Goal: Communication & Community: Answer question/provide support

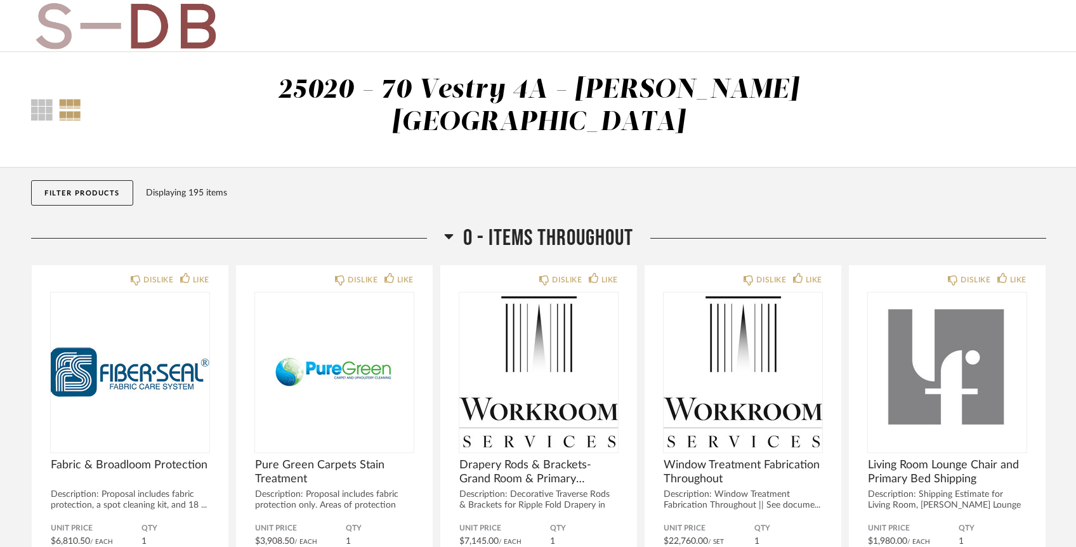
click at [98, 180] on button "Filter Products" at bounding box center [82, 192] width 102 height 25
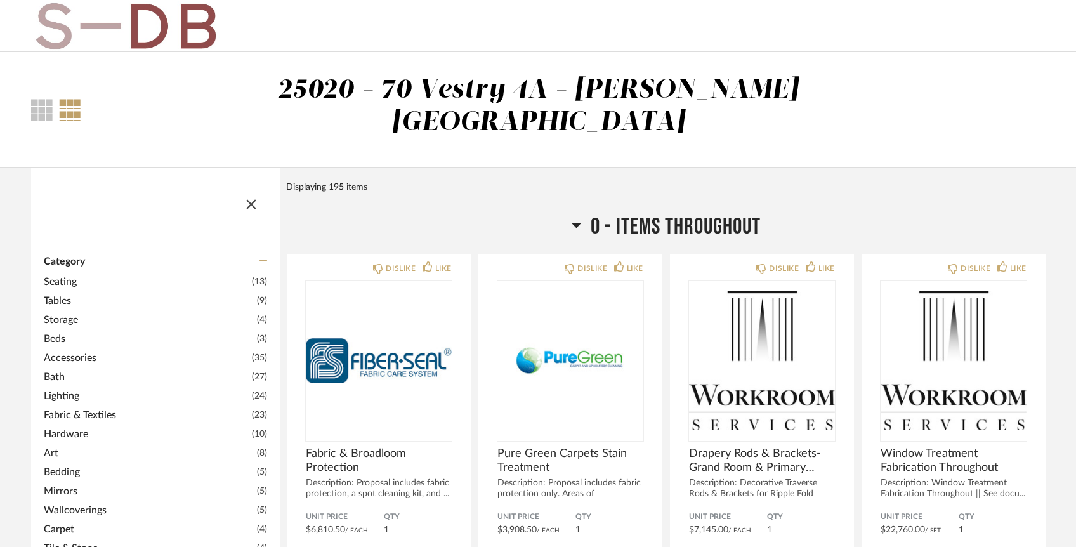
scroll to position [496, 0]
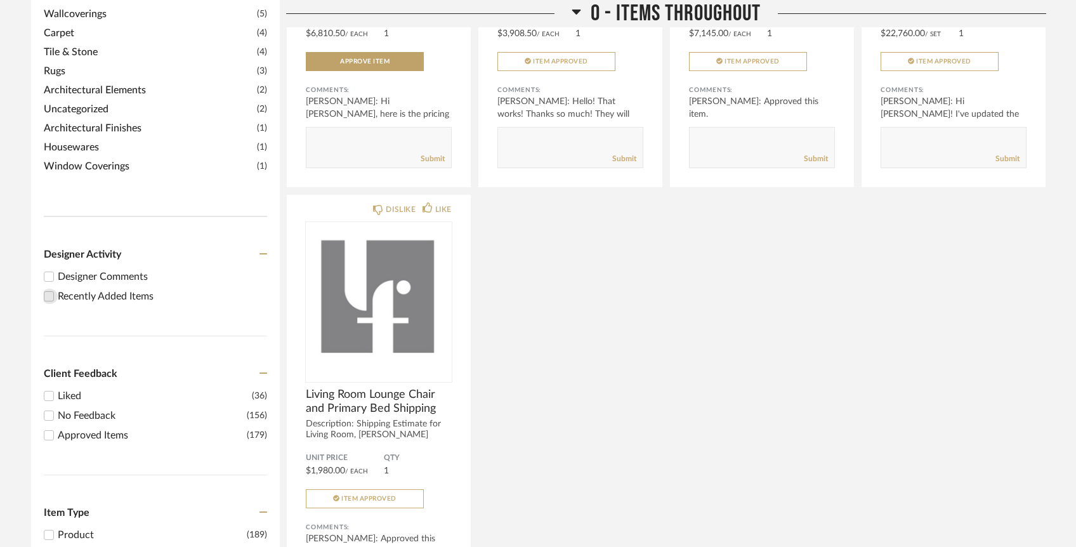
click at [49, 289] on input "Recently Added Items" at bounding box center [48, 296] width 15 height 15
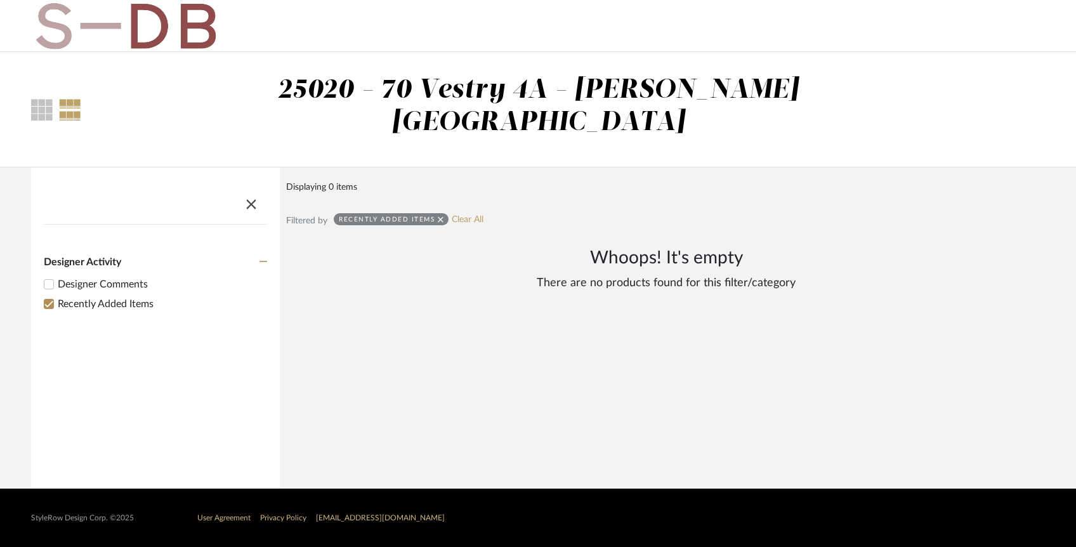
scroll to position [0, 0]
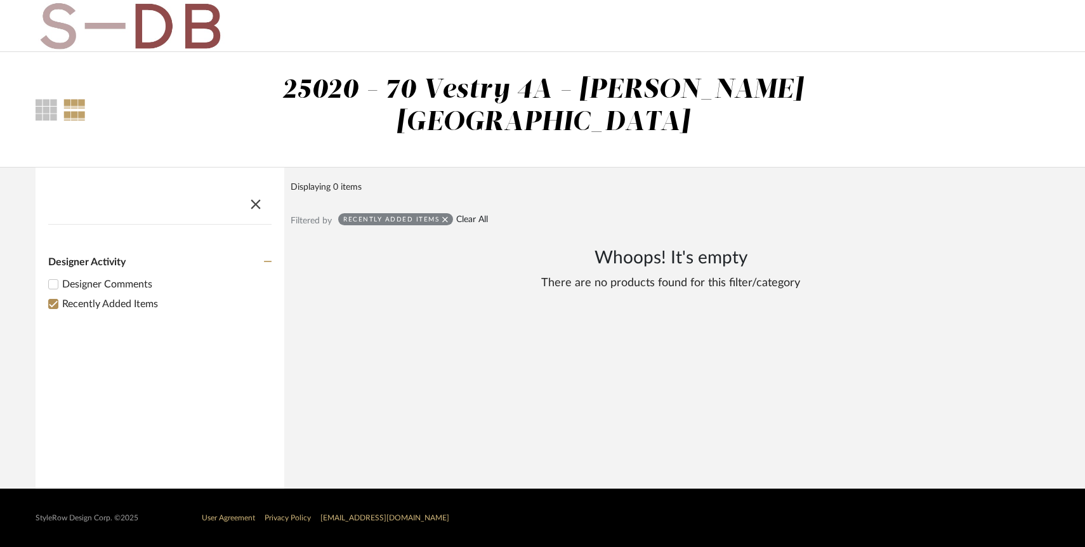
click at [461, 215] on link "Clear All" at bounding box center [472, 220] width 32 height 11
checkbox input "false"
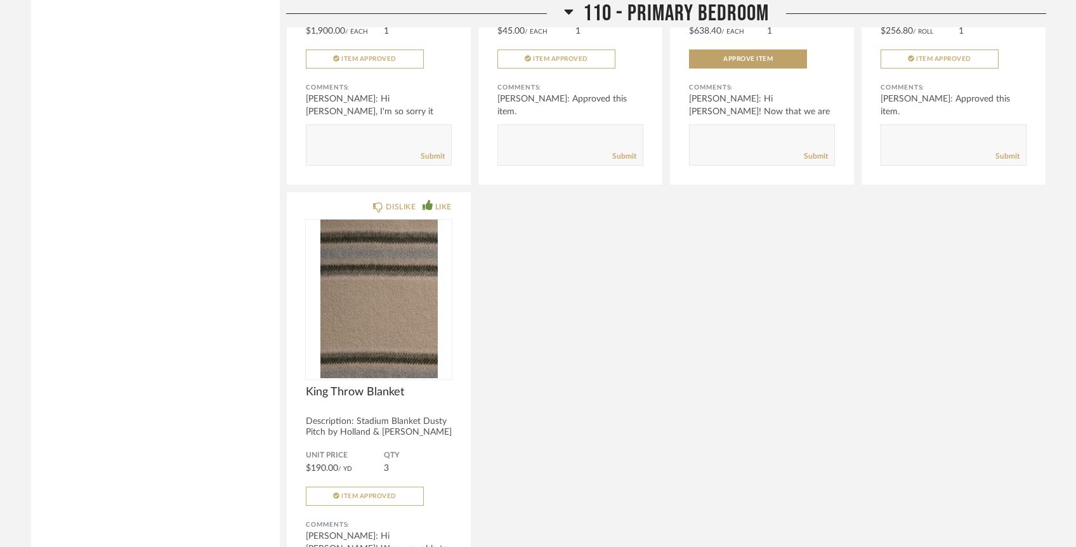
scroll to position [7217, 0]
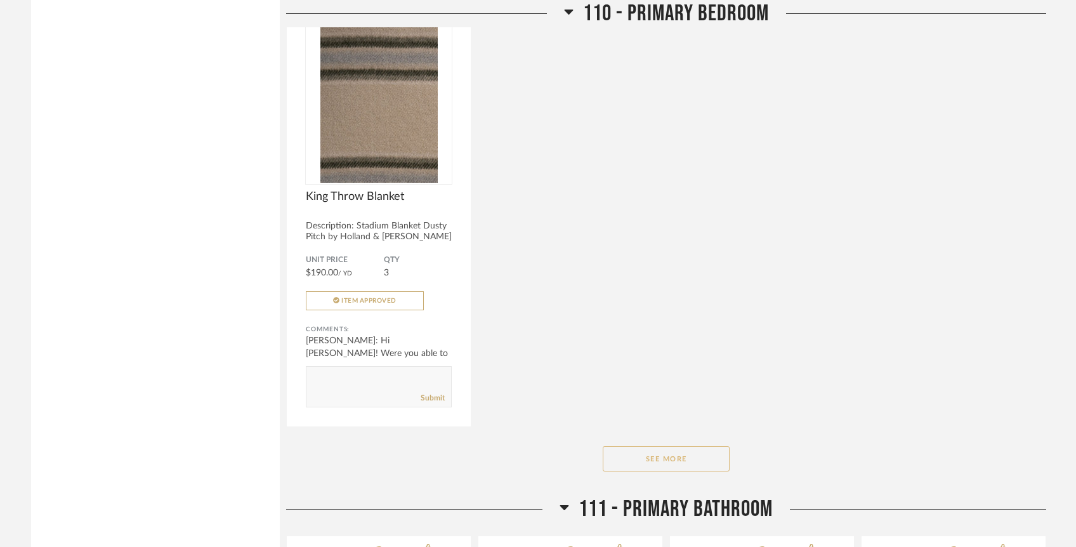
click at [678, 446] on button "See More" at bounding box center [666, 458] width 127 height 25
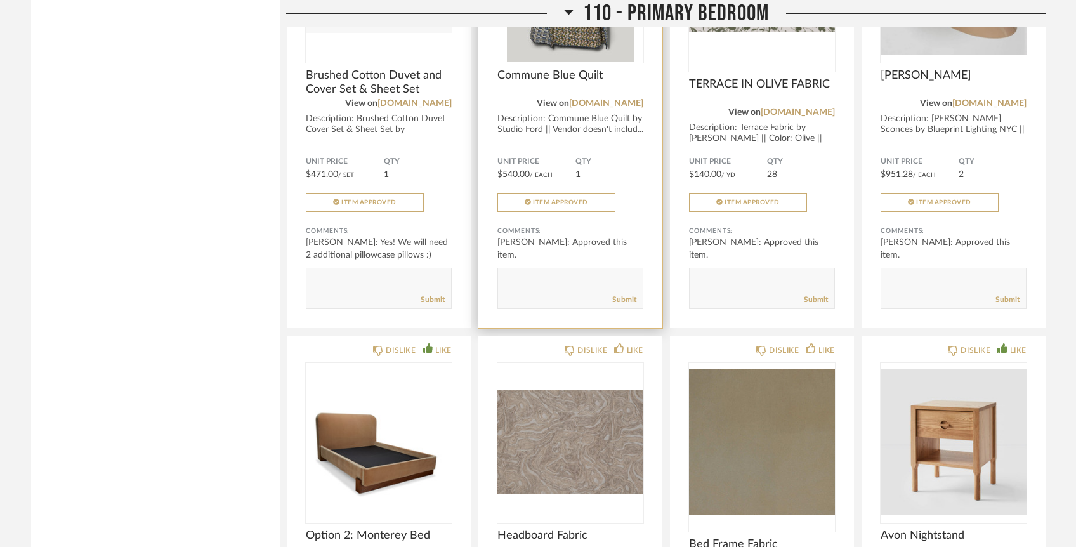
scroll to position [7571, 0]
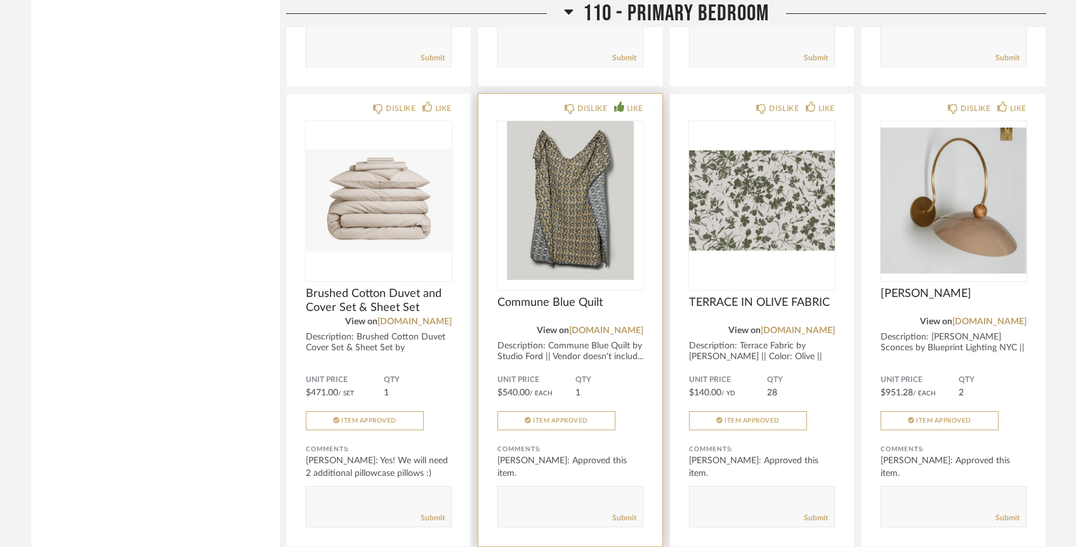
click at [0, 0] on img at bounding box center [0, 0] width 0 height 0
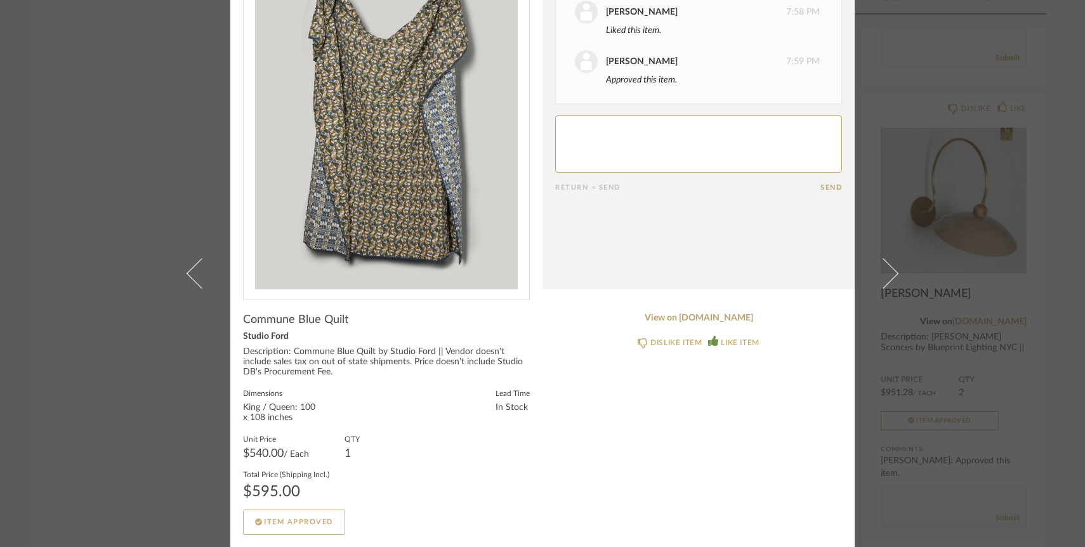
scroll to position [84, 0]
click at [687, 314] on link "View on [DOMAIN_NAME]" at bounding box center [698, 319] width 287 height 11
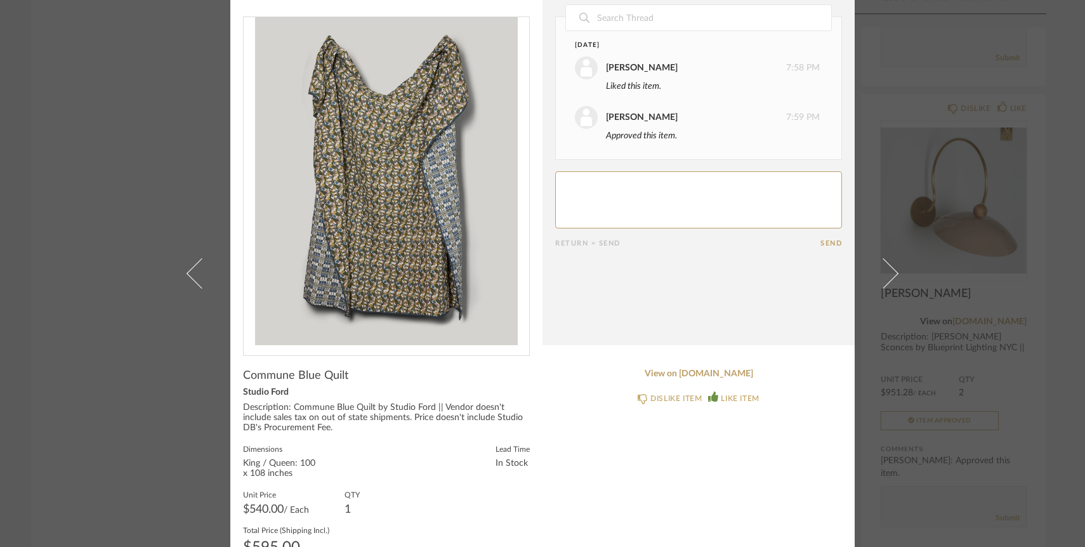
scroll to position [0, 0]
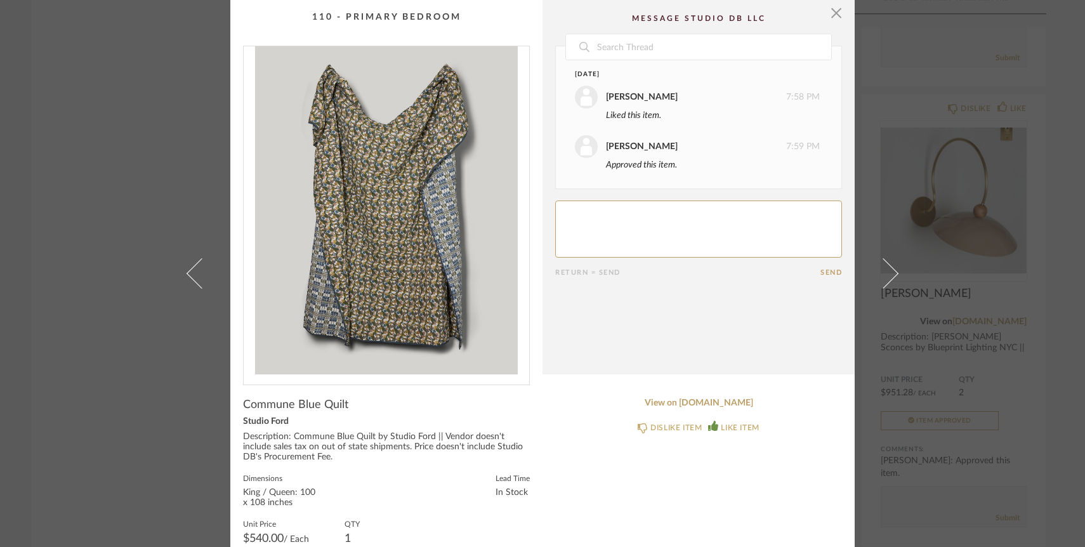
click at [622, 220] on textarea at bounding box center [698, 229] width 287 height 57
type textarea "Hi [PERSON_NAME] and [PERSON_NAME]! Confirming that this was ordered, many than…"
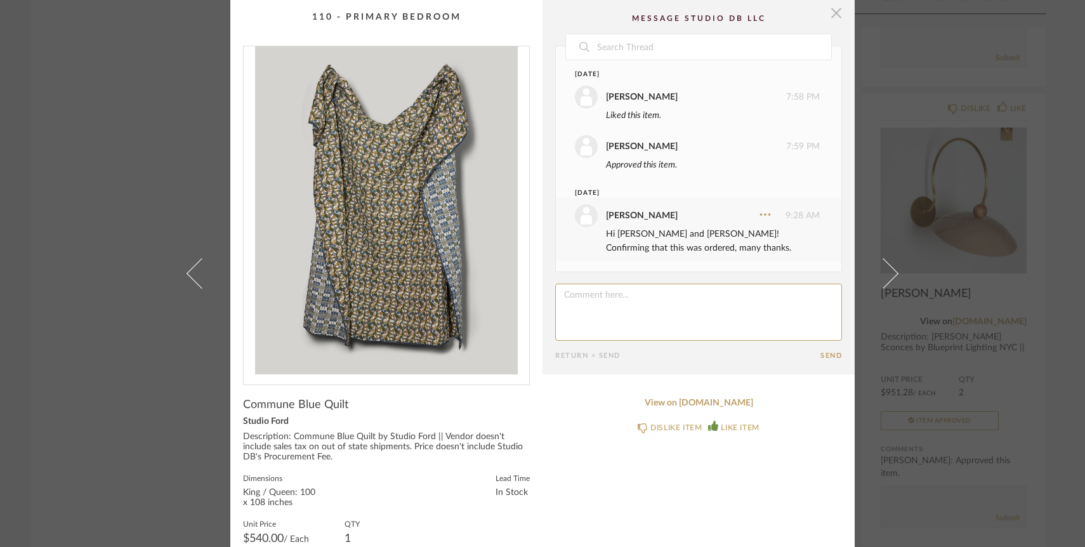
click at [831, 12] on span "button" at bounding box center [836, 12] width 25 height 25
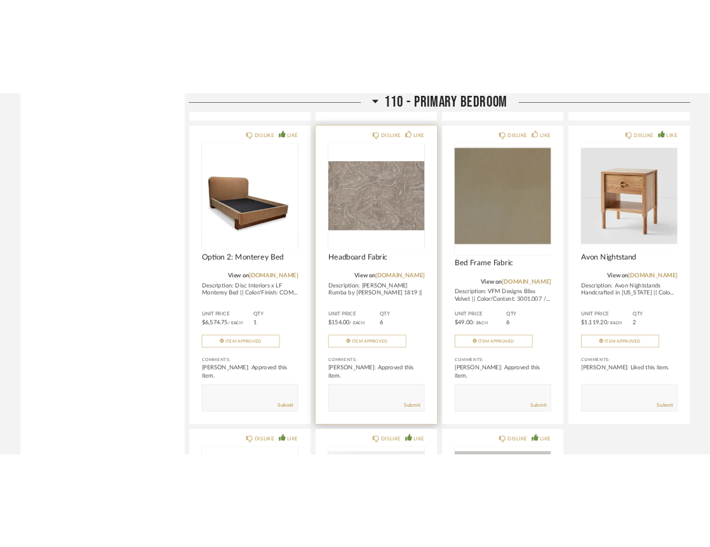
scroll to position [8071, 0]
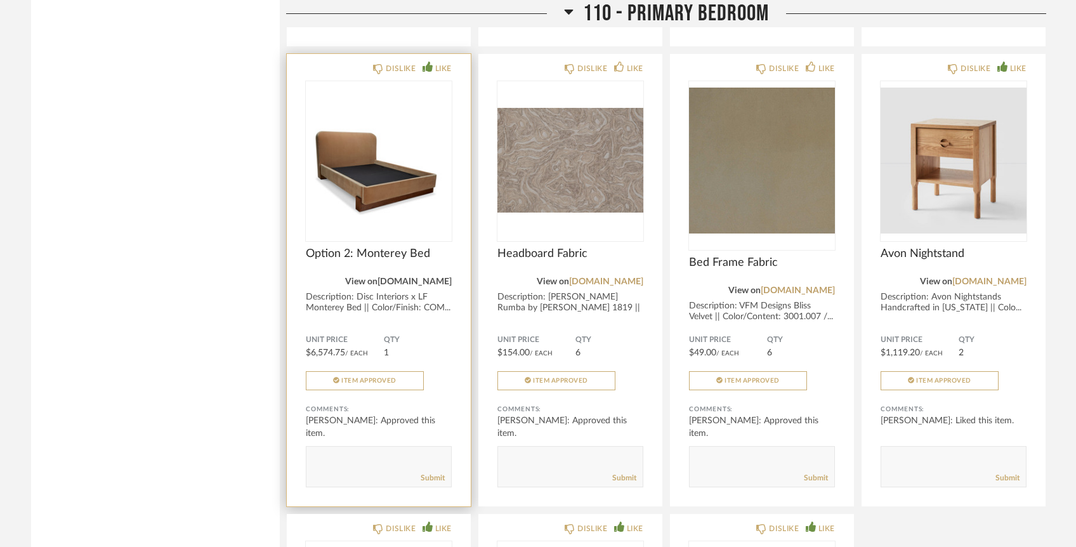
click at [413, 277] on link "[DOMAIN_NAME]" at bounding box center [415, 281] width 74 height 9
